Goal: Task Accomplishment & Management: Manage account settings

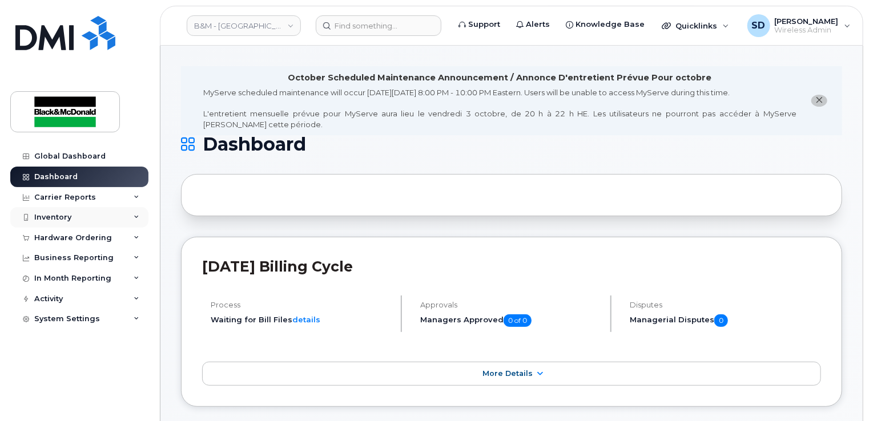
click at [87, 215] on div "Inventory" at bounding box center [79, 217] width 138 height 21
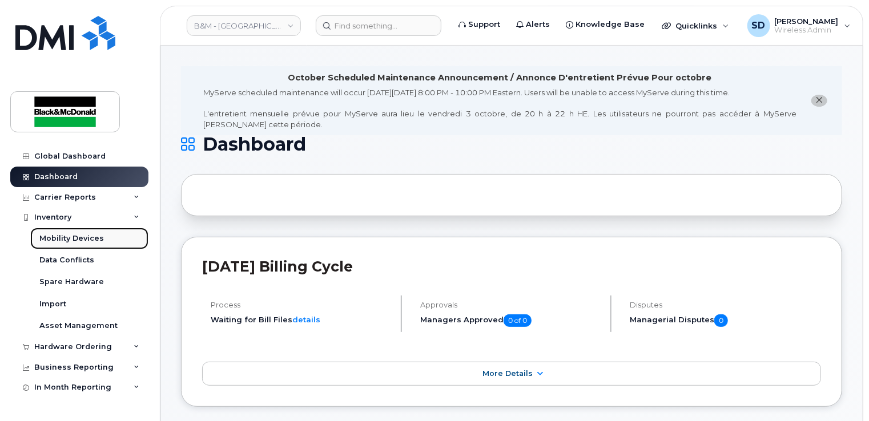
click at [86, 239] on div "Mobility Devices" at bounding box center [71, 238] width 64 height 10
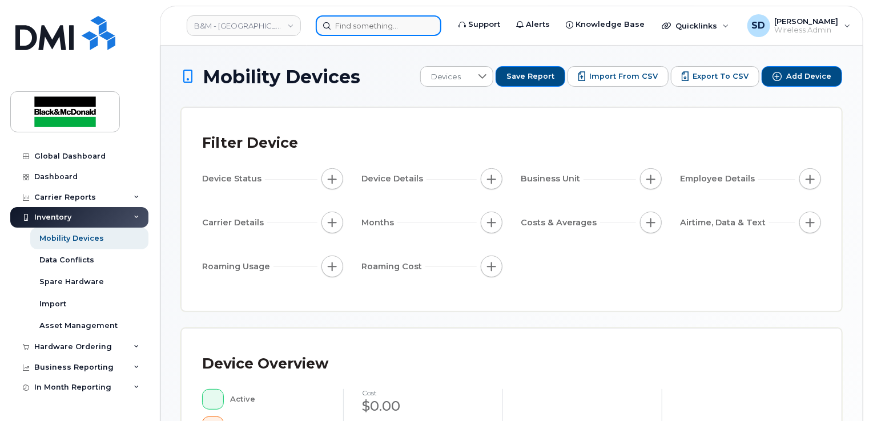
click at [344, 27] on input at bounding box center [379, 25] width 126 height 21
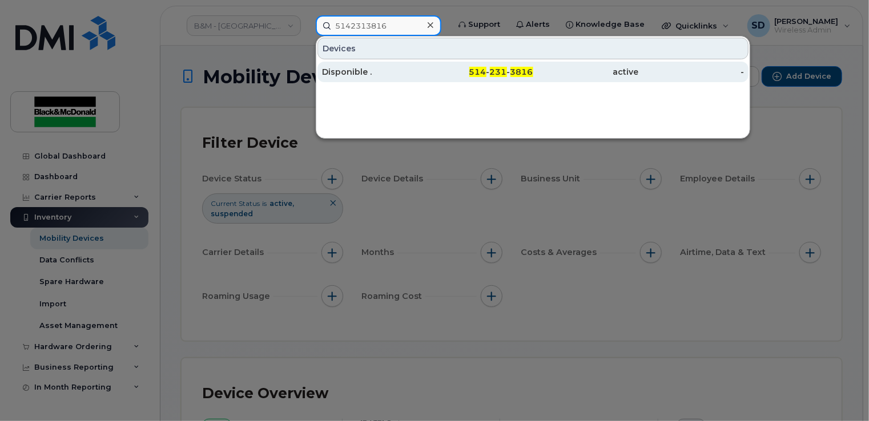
type input "5142313816"
click at [358, 74] on div "Disponible ." at bounding box center [375, 71] width 106 height 11
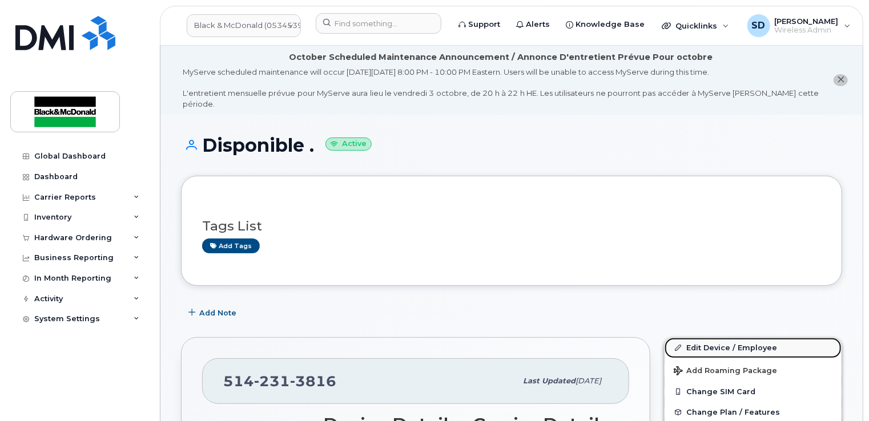
click at [711, 339] on link "Edit Device / Employee" at bounding box center [752, 348] width 177 height 21
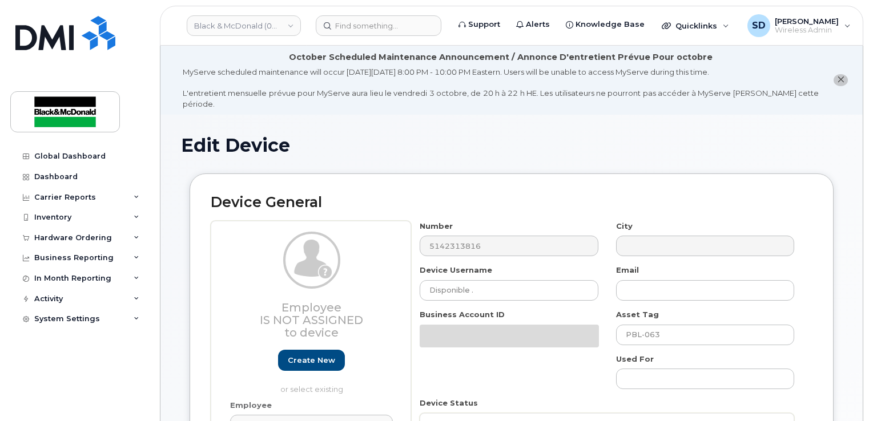
select select "3361565"
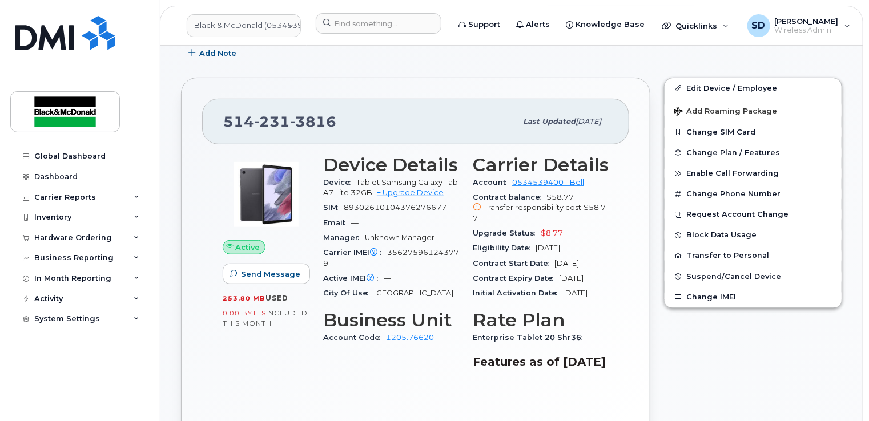
scroll to position [285, 0]
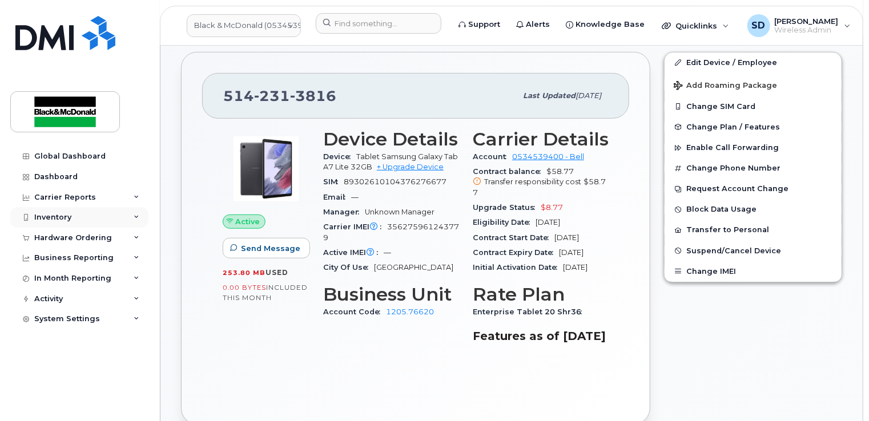
click at [49, 217] on div "Inventory" at bounding box center [52, 217] width 37 height 9
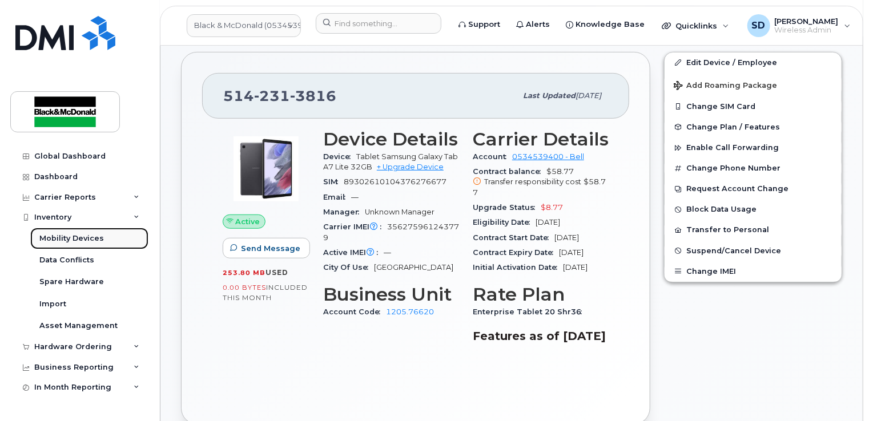
click at [53, 238] on div "Mobility Devices" at bounding box center [71, 238] width 64 height 10
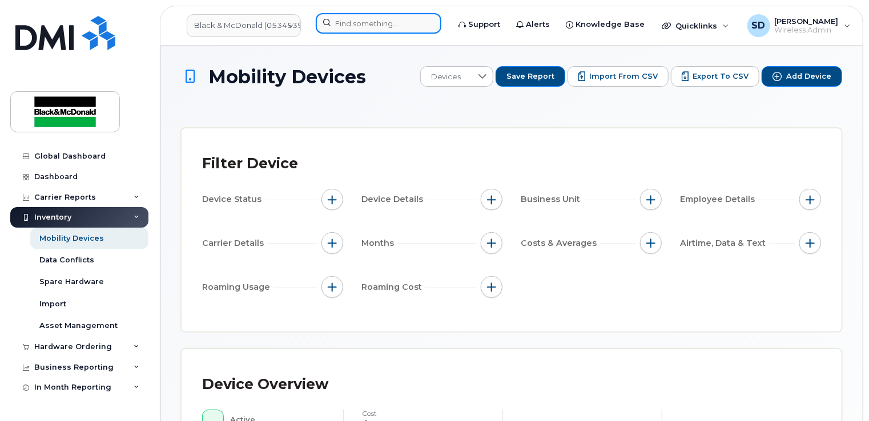
click at [354, 22] on input at bounding box center [379, 23] width 126 height 21
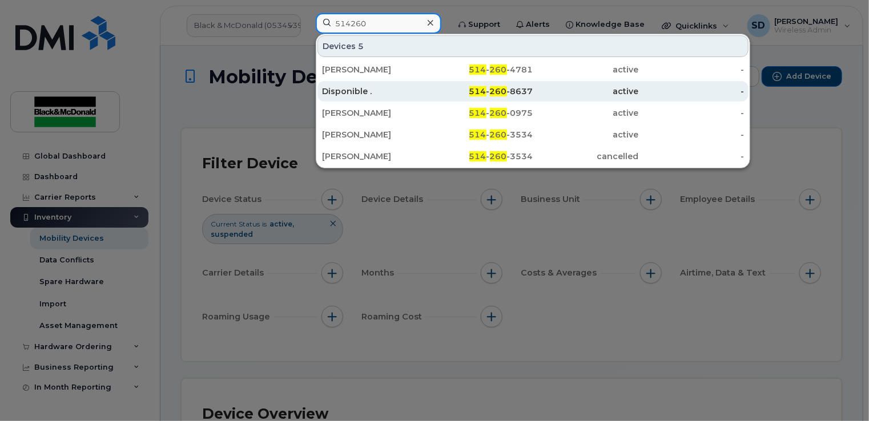
type input "514260"
click at [510, 87] on div "514 - 260 -8637" at bounding box center [480, 91] width 106 height 11
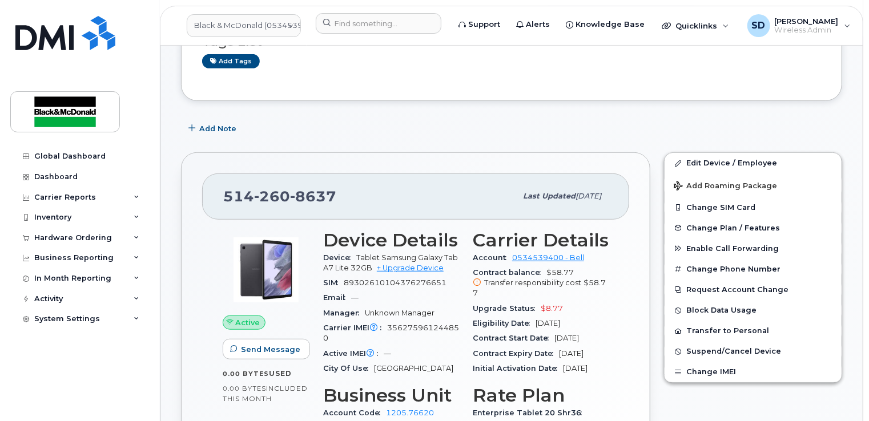
scroll to position [285, 0]
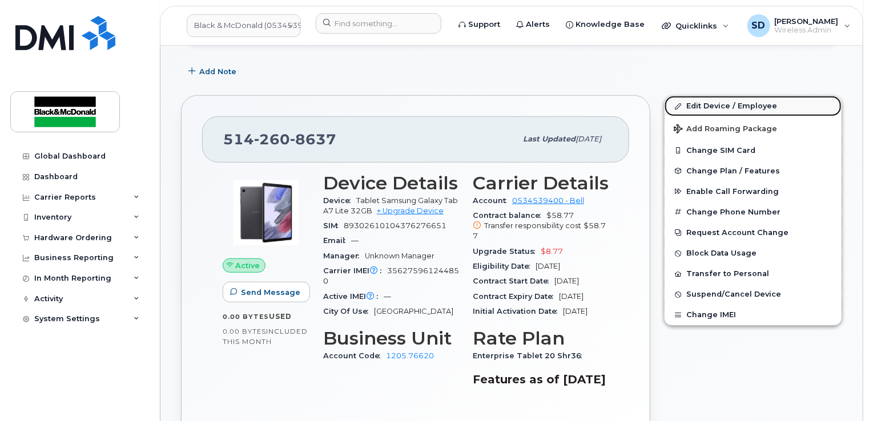
click at [712, 96] on link "Edit Device / Employee" at bounding box center [752, 106] width 177 height 21
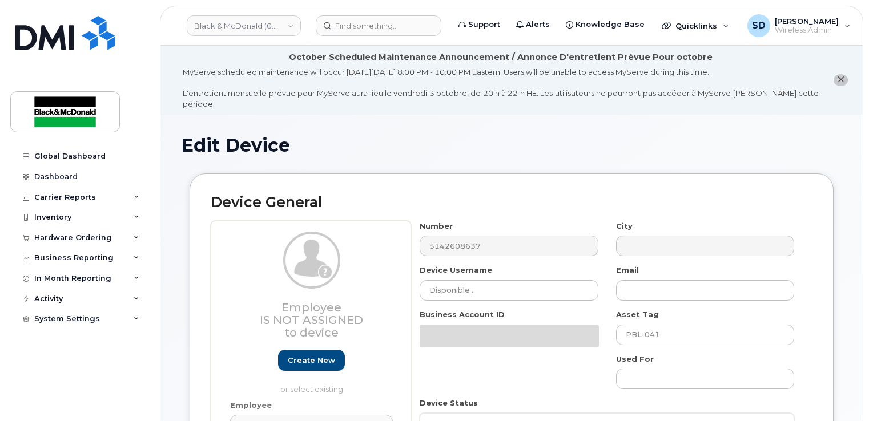
select select "3361565"
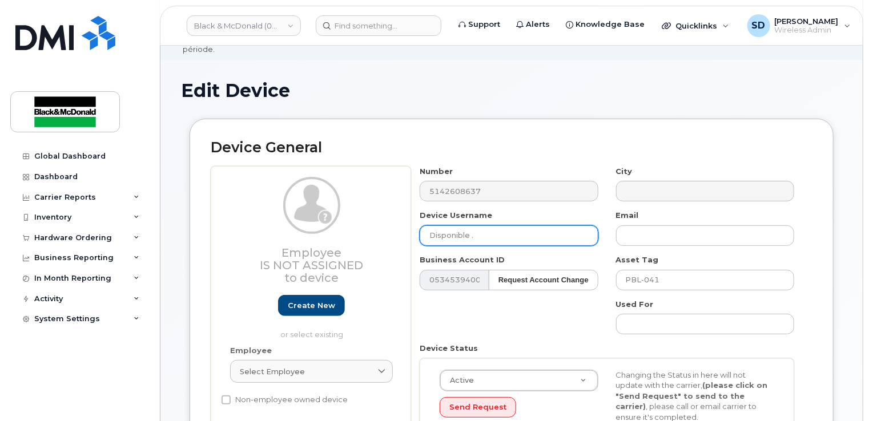
scroll to position [57, 0]
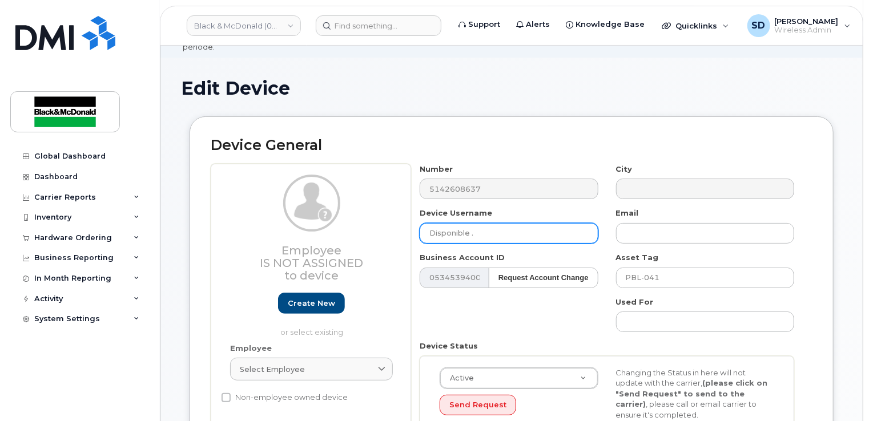
click at [486, 223] on input "Disponible ." at bounding box center [508, 233] width 178 height 21
drag, startPoint x: 486, startPoint y: 219, endPoint x: 353, endPoint y: 217, distance: 133.6
click at [356, 220] on div "Employee Is not assigned to device Create new or select existing Employee Selec…" at bounding box center [512, 318] width 602 height 308
type input "A"
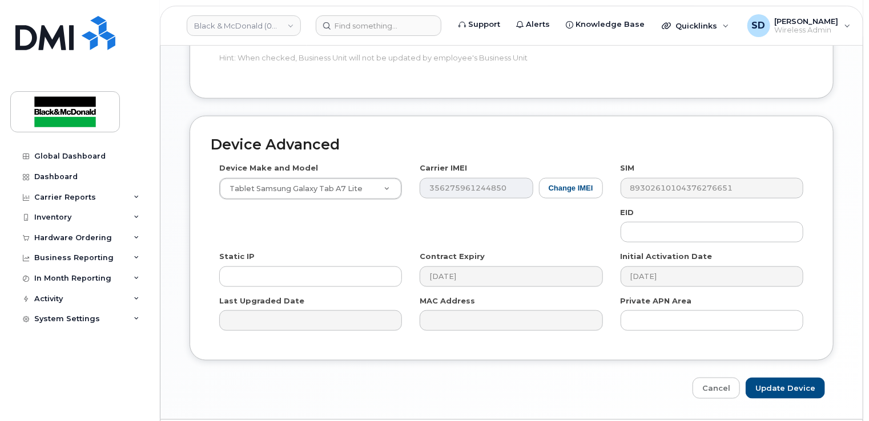
scroll to position [660, 0]
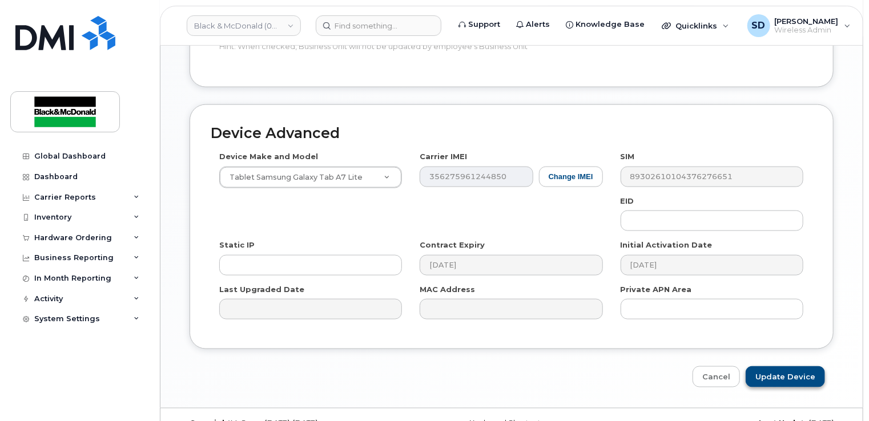
type input "André Seidel"
click at [781, 366] on input "Update Device" at bounding box center [784, 376] width 79 height 21
type input "Saving..."
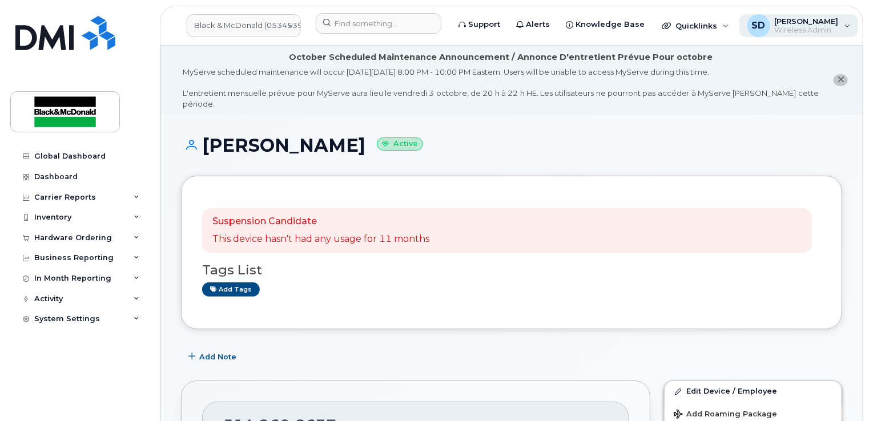
click at [834, 26] on div "SD [PERSON_NAME] Wireless Admin" at bounding box center [798, 25] width 119 height 23
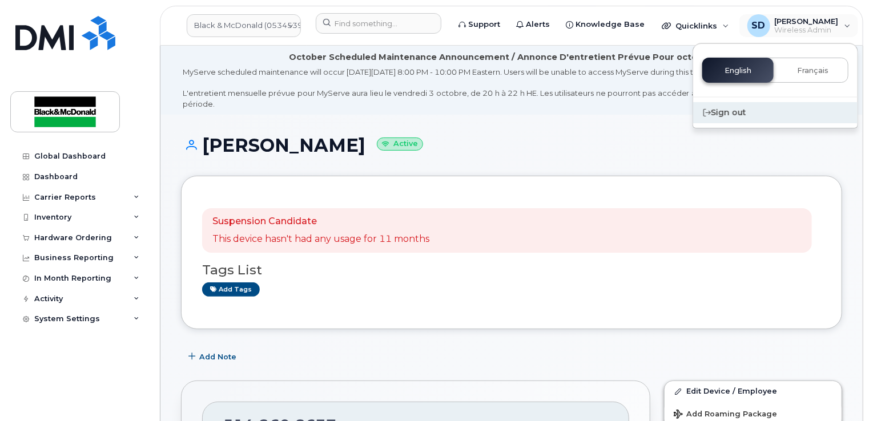
click at [701, 110] on div "Sign out" at bounding box center [775, 112] width 164 height 21
